Goal: Obtain resource: Obtain resource

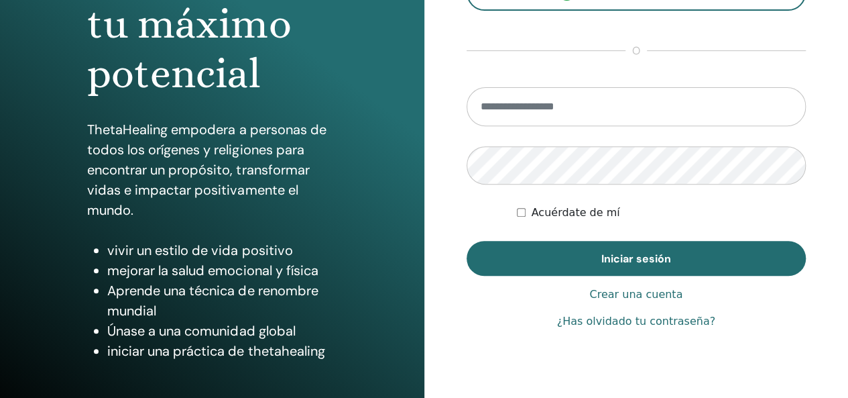
scroll to position [198, 0]
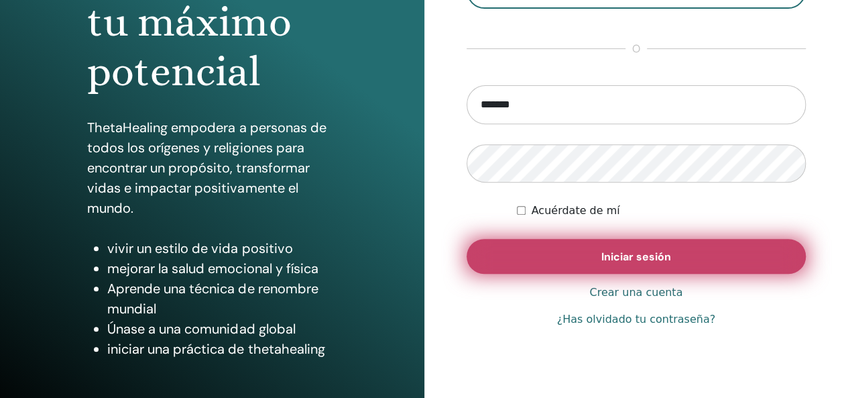
click at [526, 263] on button "Iniciar sesión" at bounding box center [637, 256] width 340 height 35
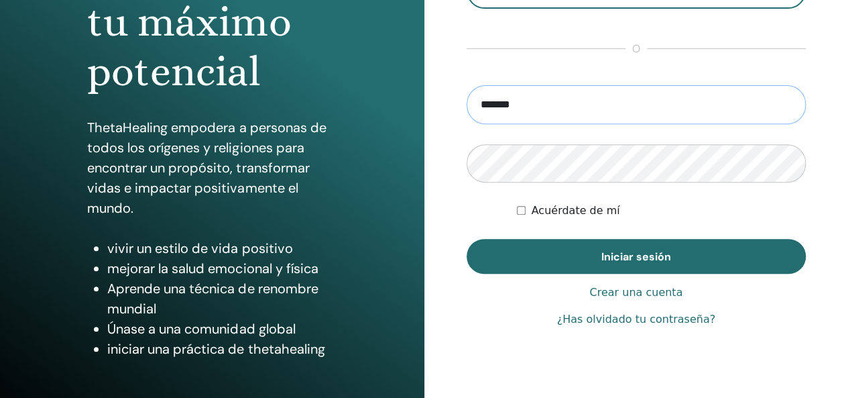
click at [532, 111] on input "*******" at bounding box center [637, 104] width 340 height 39
type input "*"
type input "**********"
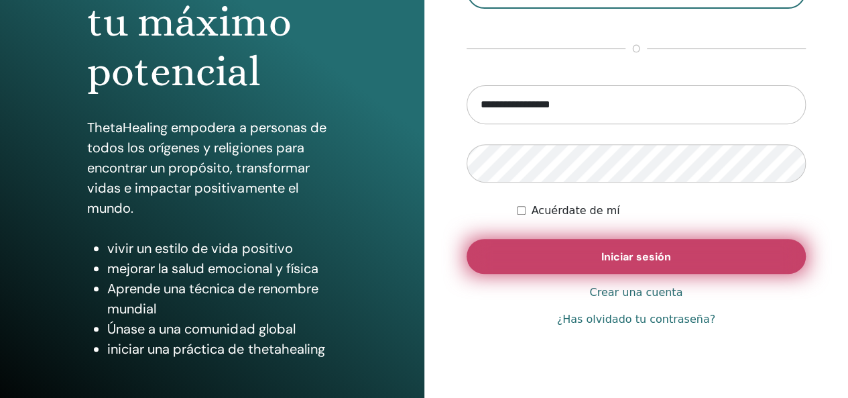
click at [511, 249] on button "Iniciar sesión" at bounding box center [637, 256] width 340 height 35
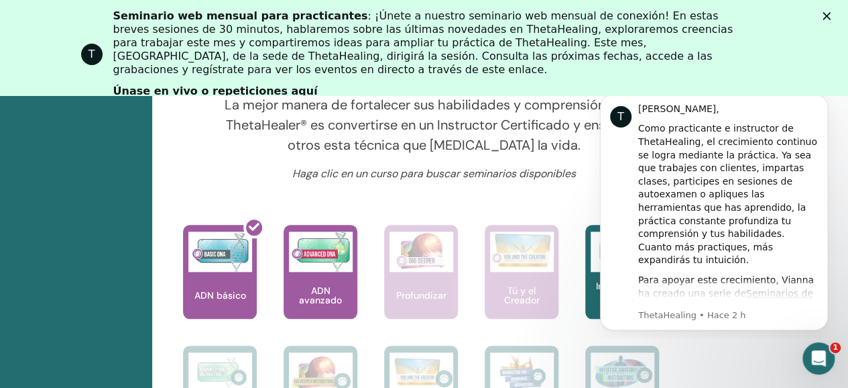
scroll to position [573, 59]
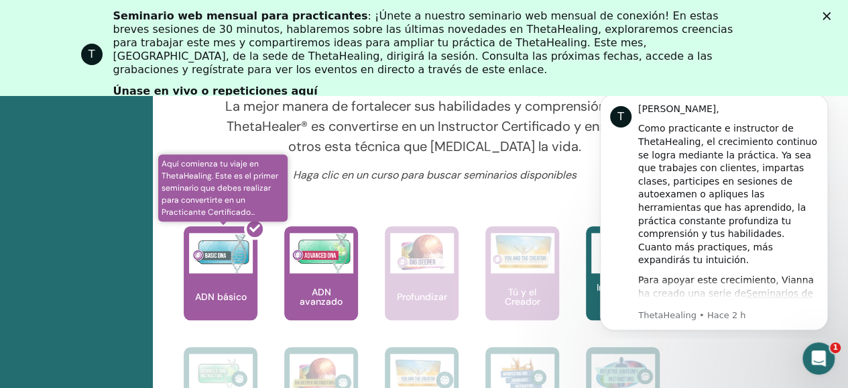
click at [233, 297] on div at bounding box center [229, 278] width 74 height 121
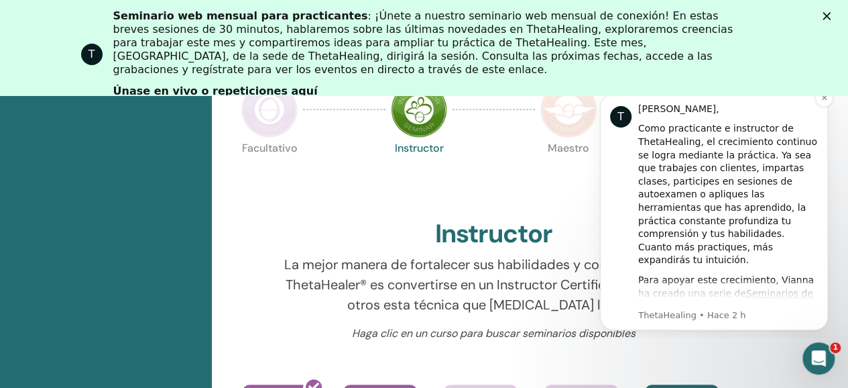
scroll to position [412, 0]
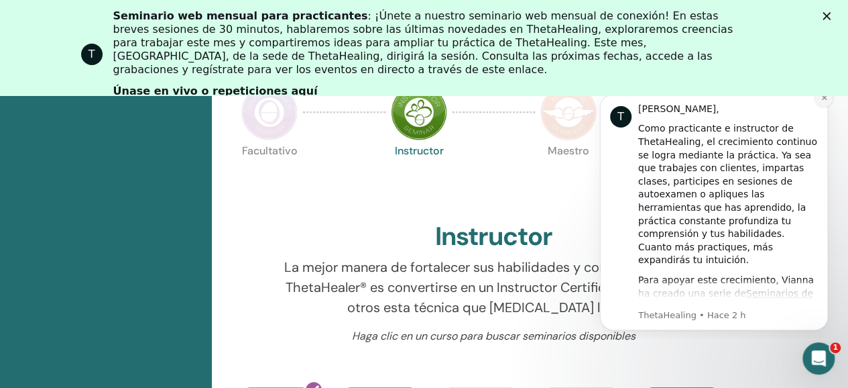
click at [823, 95] on icon "Descartar notificación" at bounding box center [824, 97] width 7 height 7
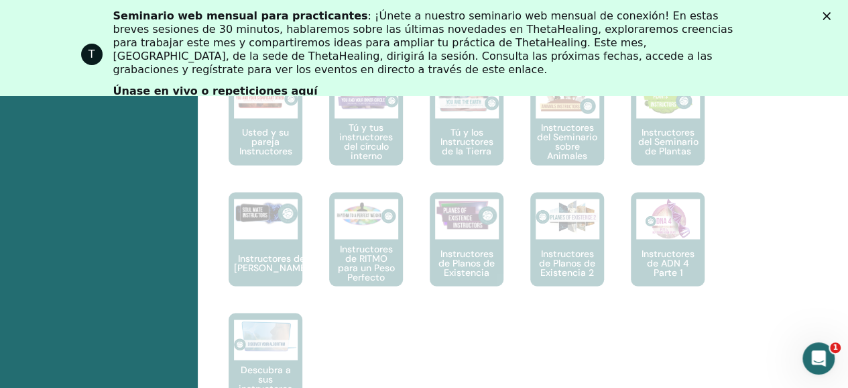
scroll to position [1087, 14]
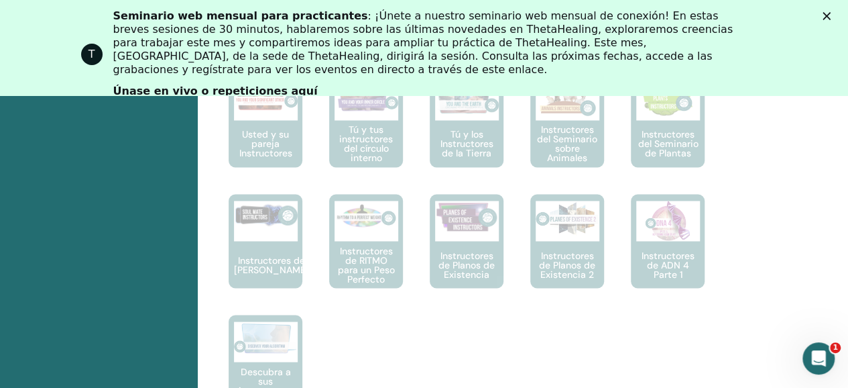
click at [831, 19] on icon "Cerrar" at bounding box center [827, 16] width 8 height 8
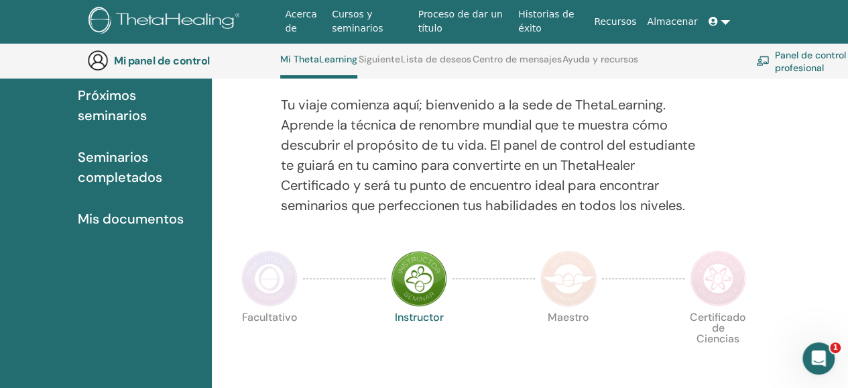
scroll to position [152, 0]
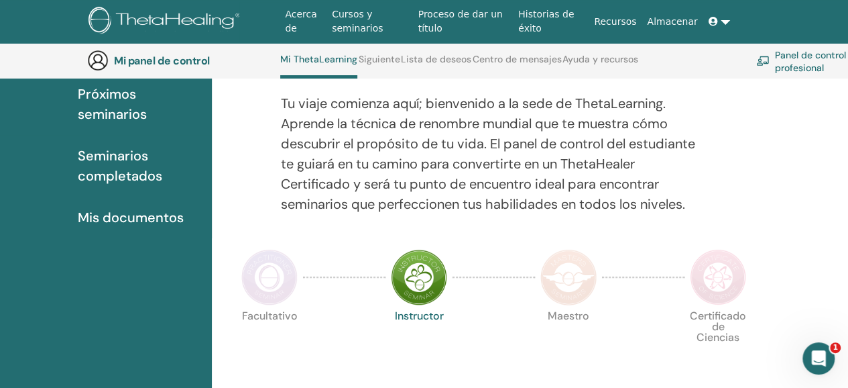
click at [131, 215] on font "Mis documentos" at bounding box center [131, 217] width 106 height 17
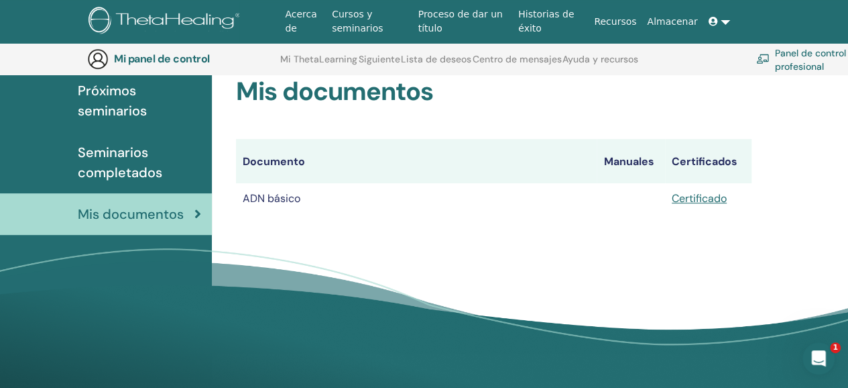
scroll to position [150, 0]
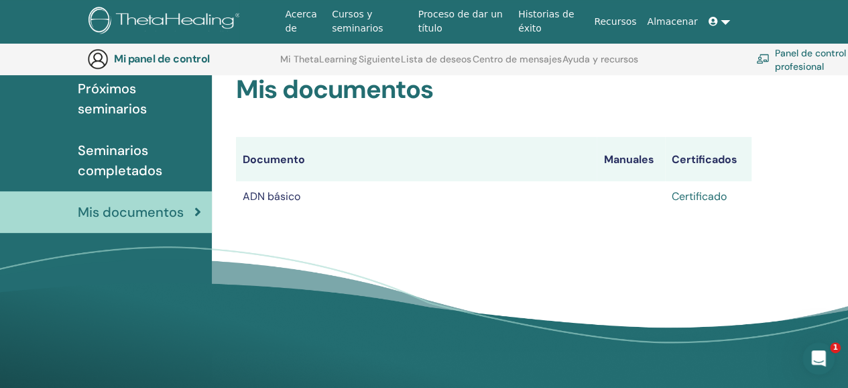
click at [693, 194] on font "Certificado" at bounding box center [699, 196] width 55 height 14
